Goal: Task Accomplishment & Management: Manage account settings

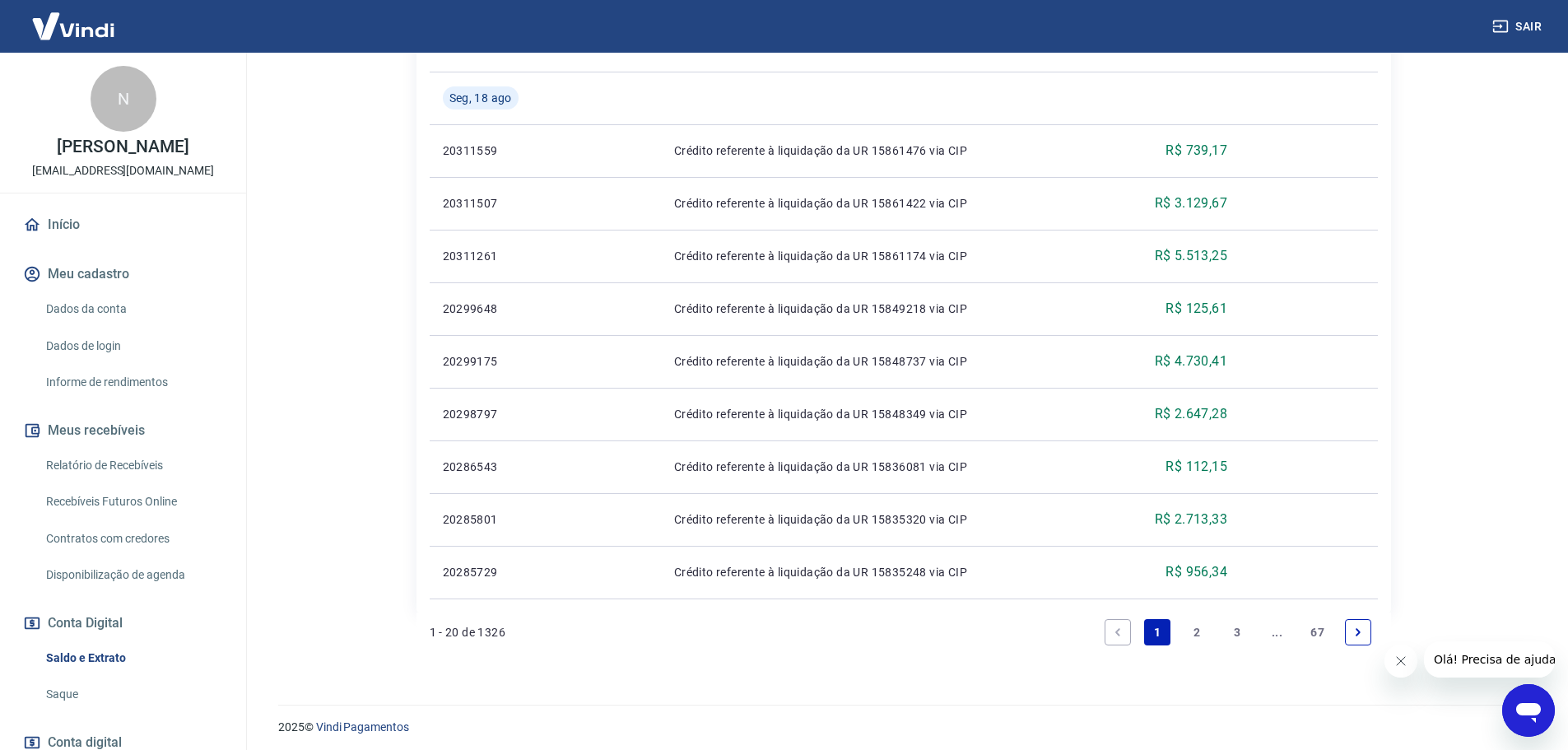
scroll to position [1237, 0]
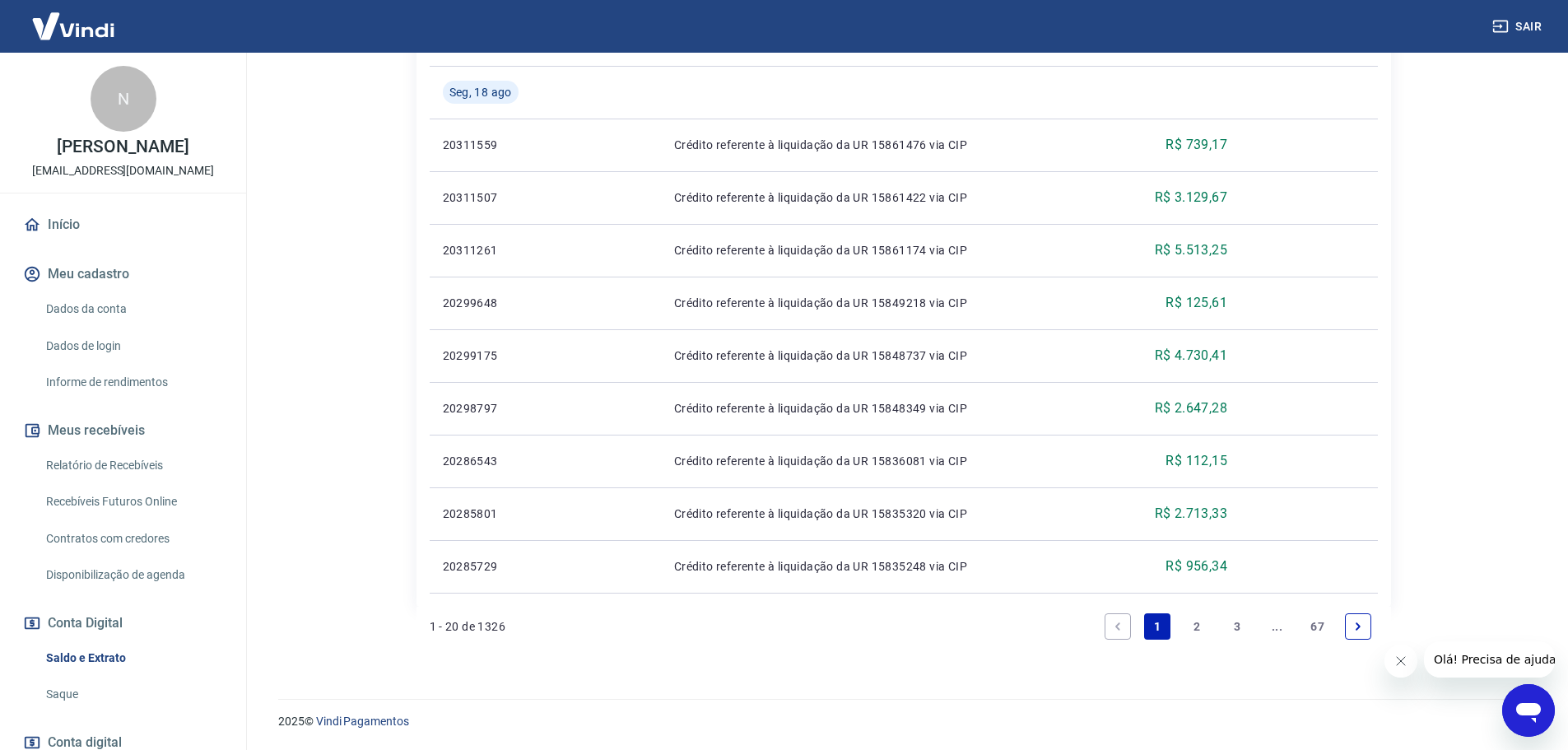
click at [1205, 622] on link "2" at bounding box center [1198, 626] width 26 height 26
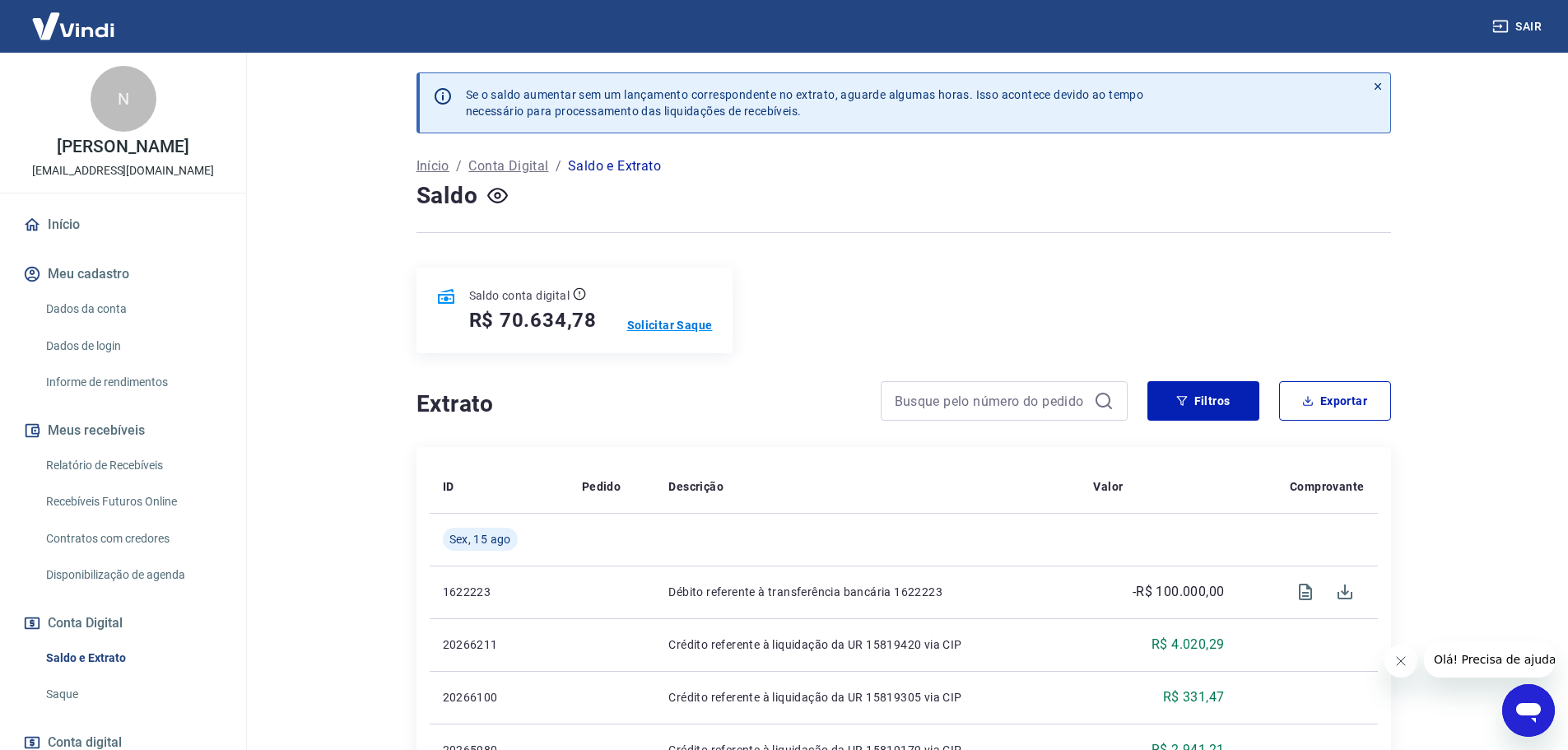
click at [664, 327] on p "Solicitar Saque" at bounding box center [670, 325] width 85 height 17
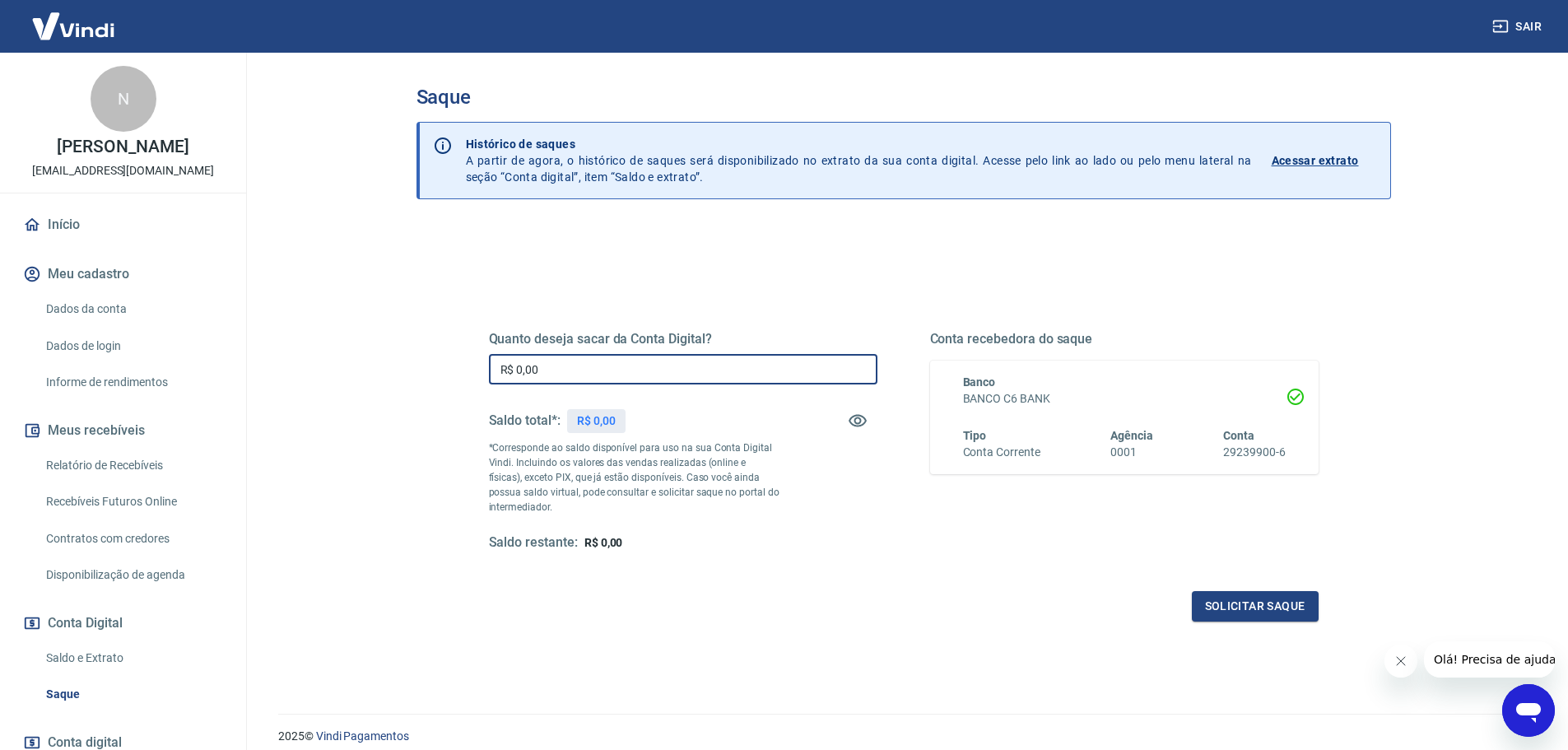
drag, startPoint x: 577, startPoint y: 375, endPoint x: 464, endPoint y: 375, distance: 113.0
click at [464, 375] on div "Quanto deseja sacar da Conta Digital? R$ 0,00 ​ Saldo total*: R$ 0,00 *Correspo…" at bounding box center [904, 449] width 909 height 383
type input "R$ 70.000,00"
click at [1293, 606] on button "Solicitar saque" at bounding box center [1255, 606] width 126 height 31
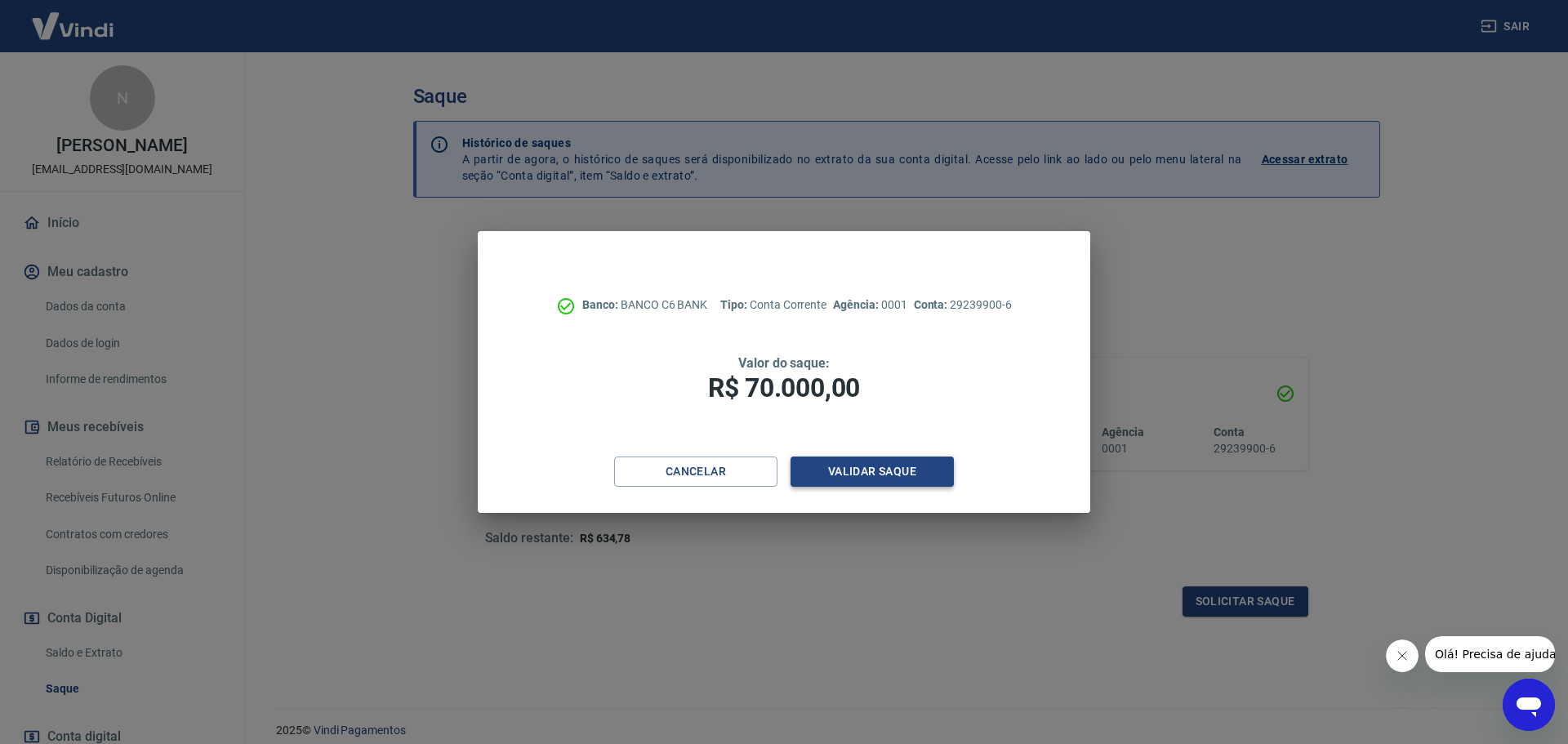
click at [849, 470] on button "Validar saque" at bounding box center [872, 471] width 163 height 31
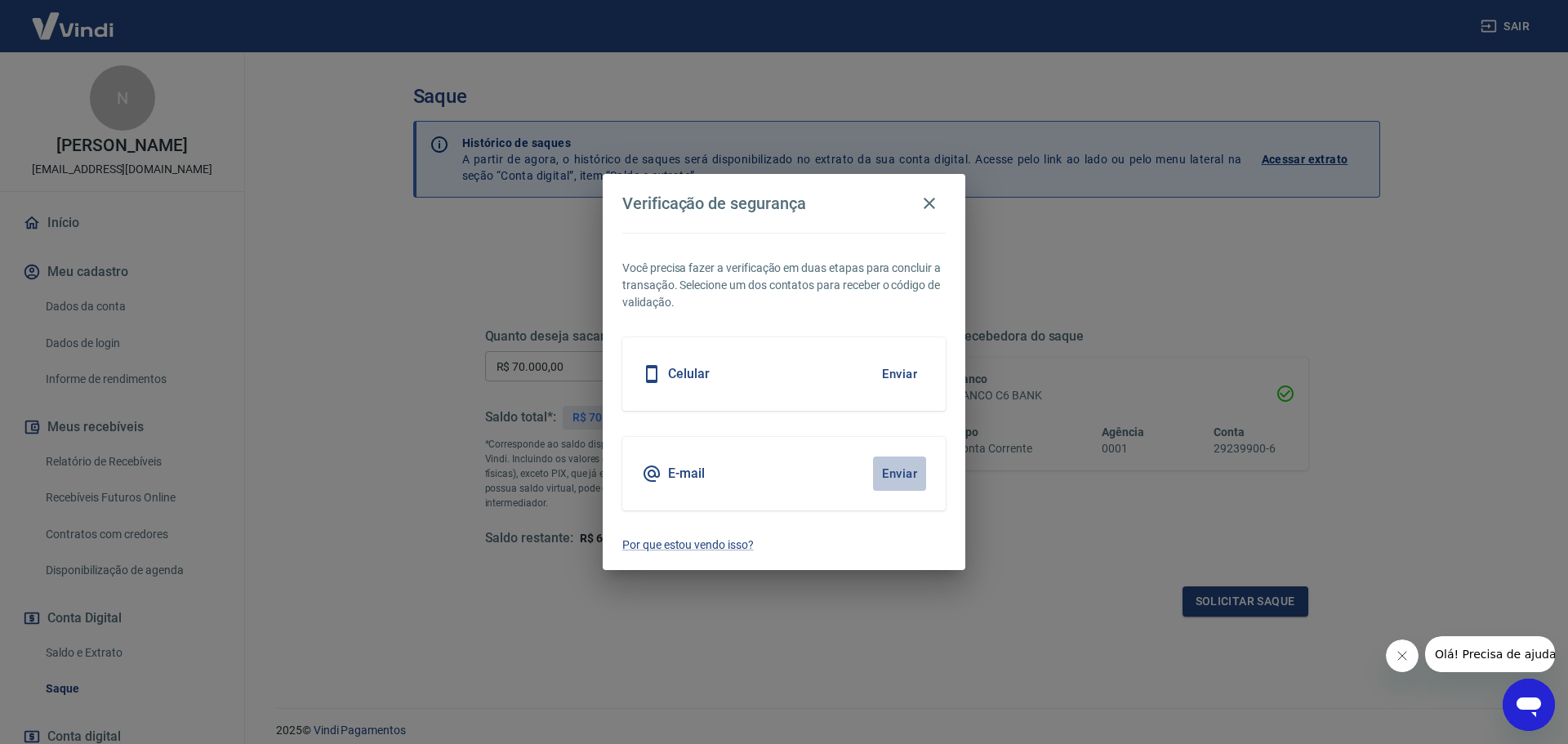
click at [911, 468] on button "Enviar" at bounding box center [899, 473] width 53 height 34
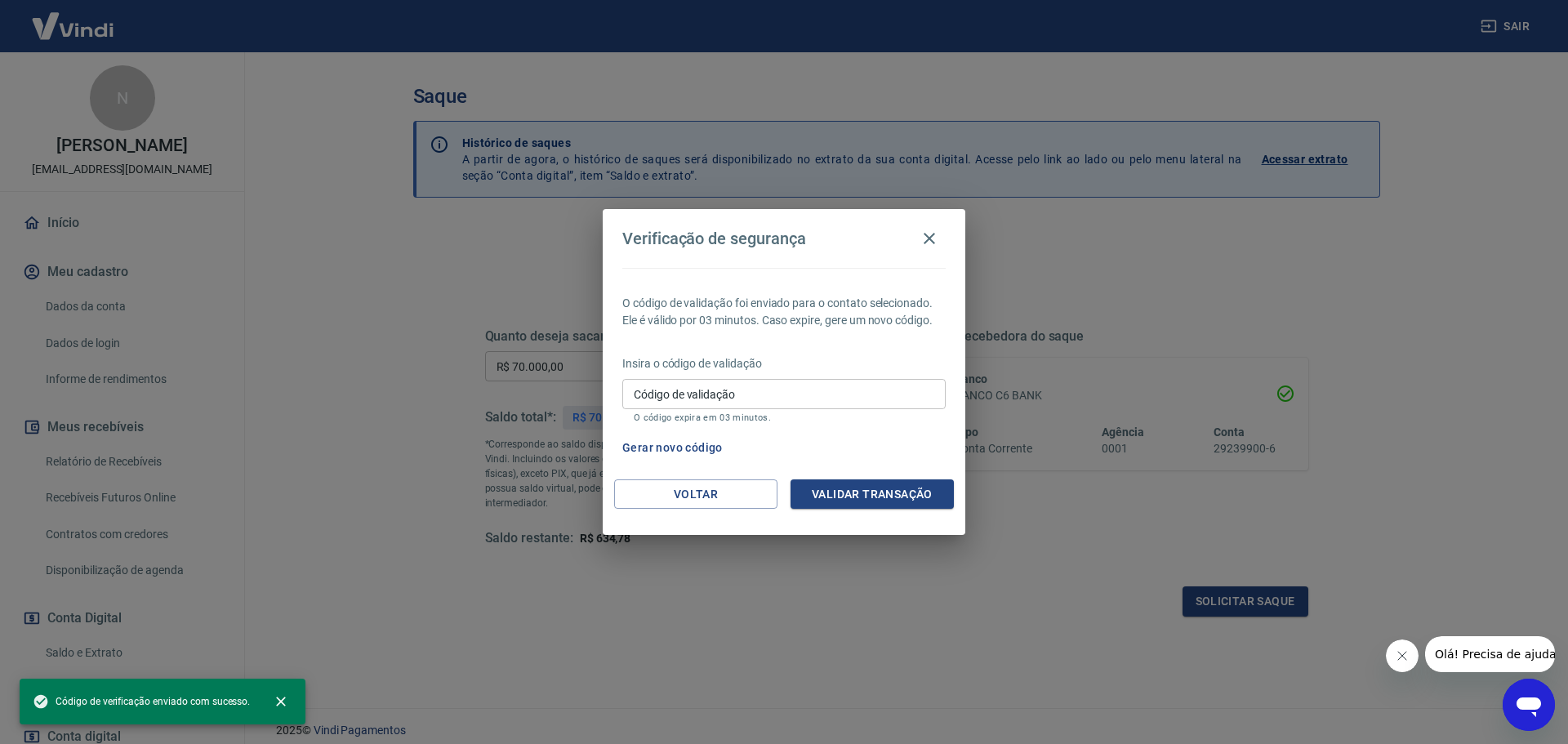
click at [732, 398] on input "Código de validação" at bounding box center [784, 394] width 323 height 31
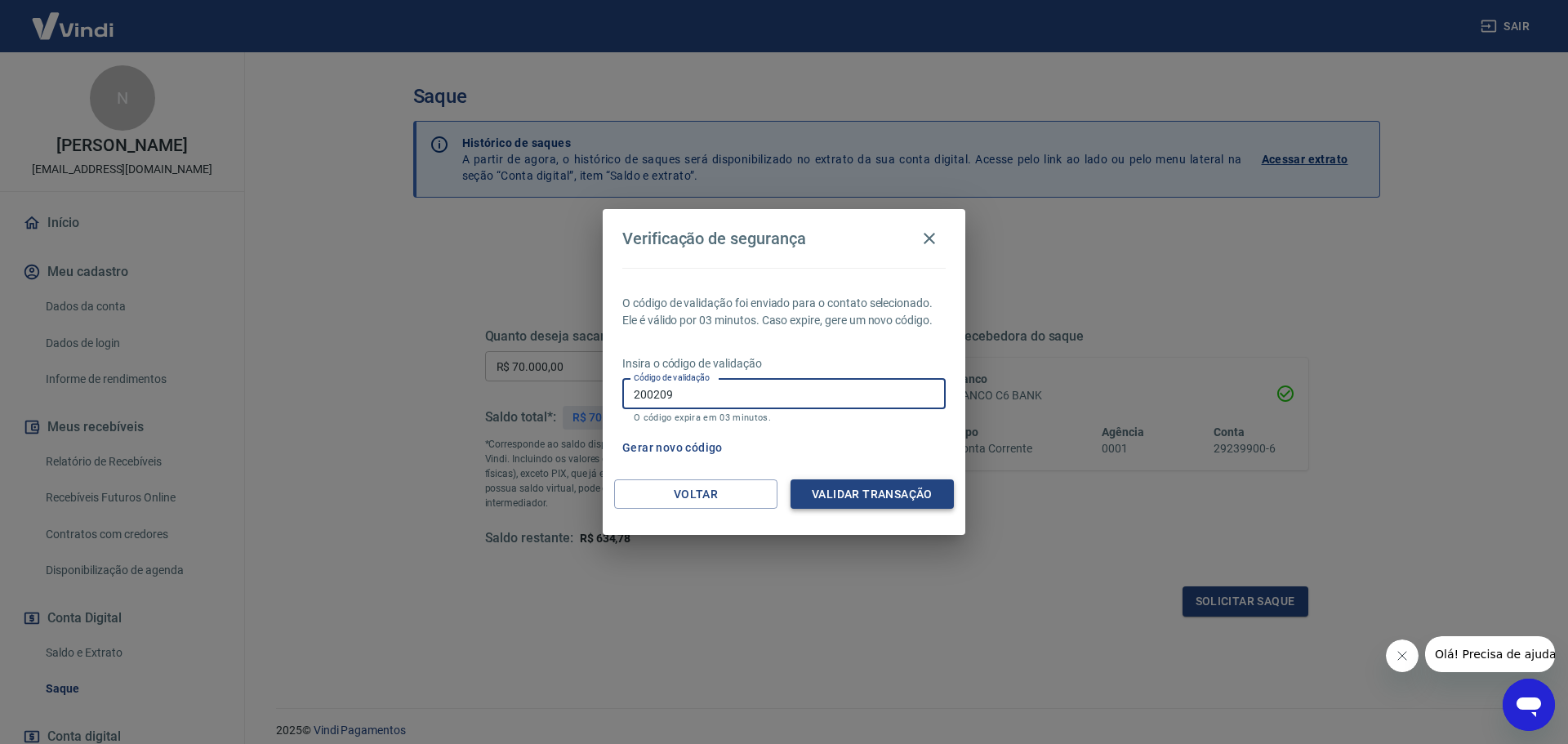
type input "200209"
click at [849, 494] on button "Validar transação" at bounding box center [872, 494] width 163 height 31
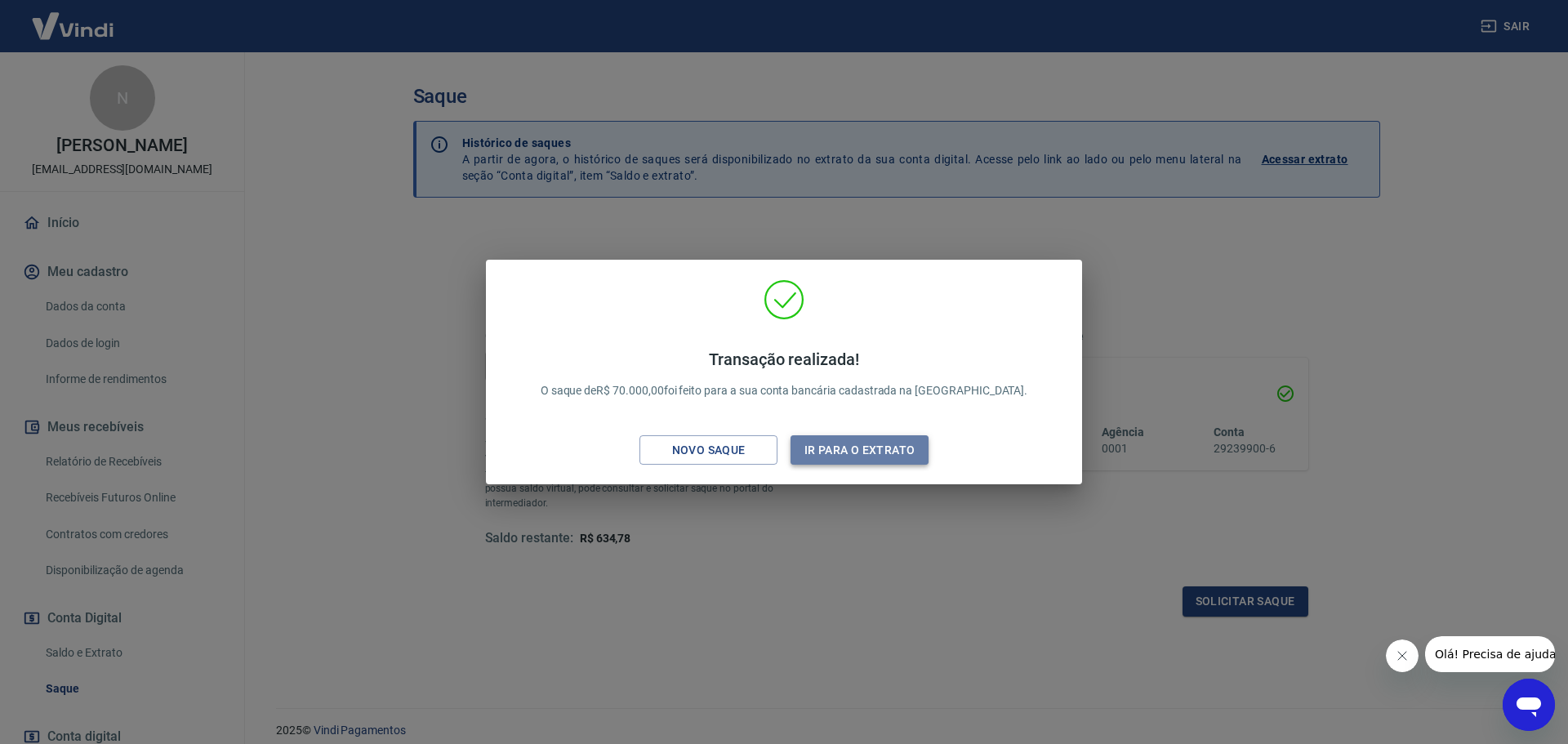
click at [809, 460] on button "Ir para o extrato" at bounding box center [859, 450] width 138 height 31
